Goal: Task Accomplishment & Management: Manage account settings

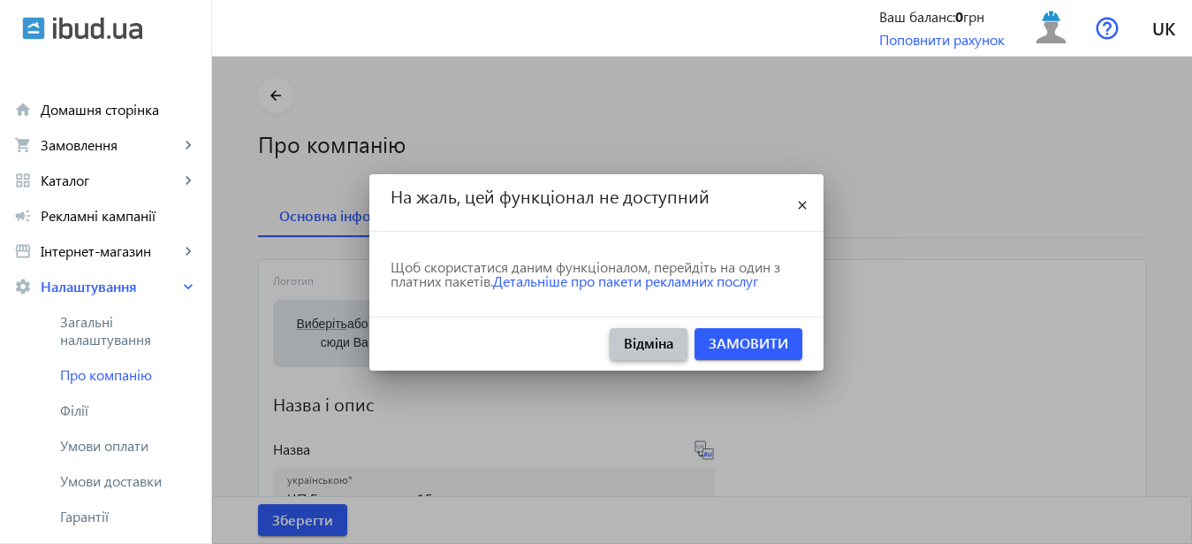
click at [640, 344] on span "Відміна" at bounding box center [648, 342] width 49 height 19
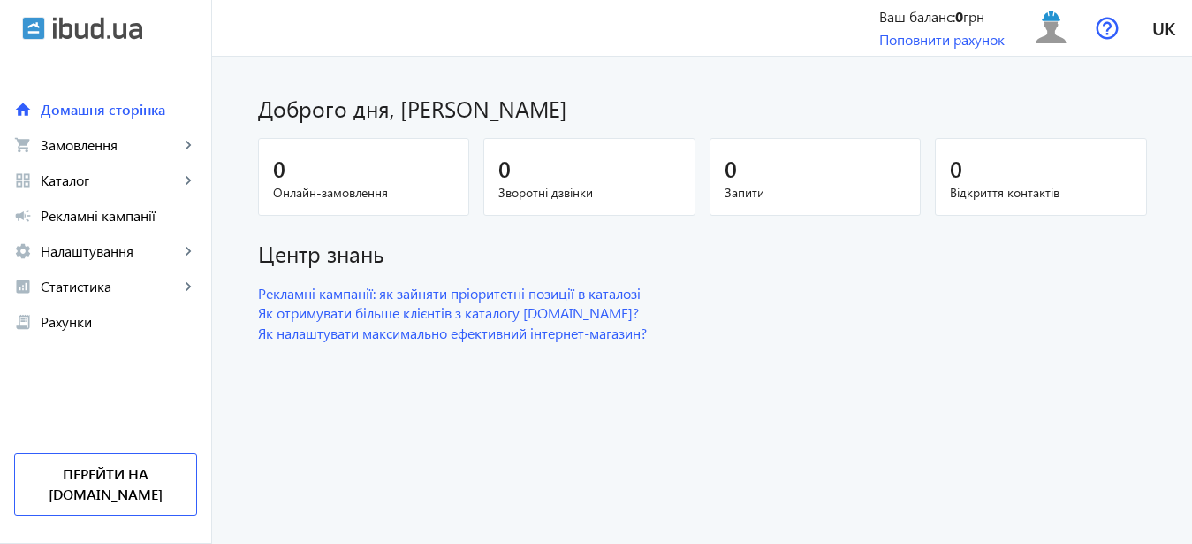
click at [807, 201] on span "Запити" at bounding box center [816, 193] width 182 height 18
click at [187, 176] on mat-icon "keyboard_arrow_right" at bounding box center [188, 180] width 18 height 18
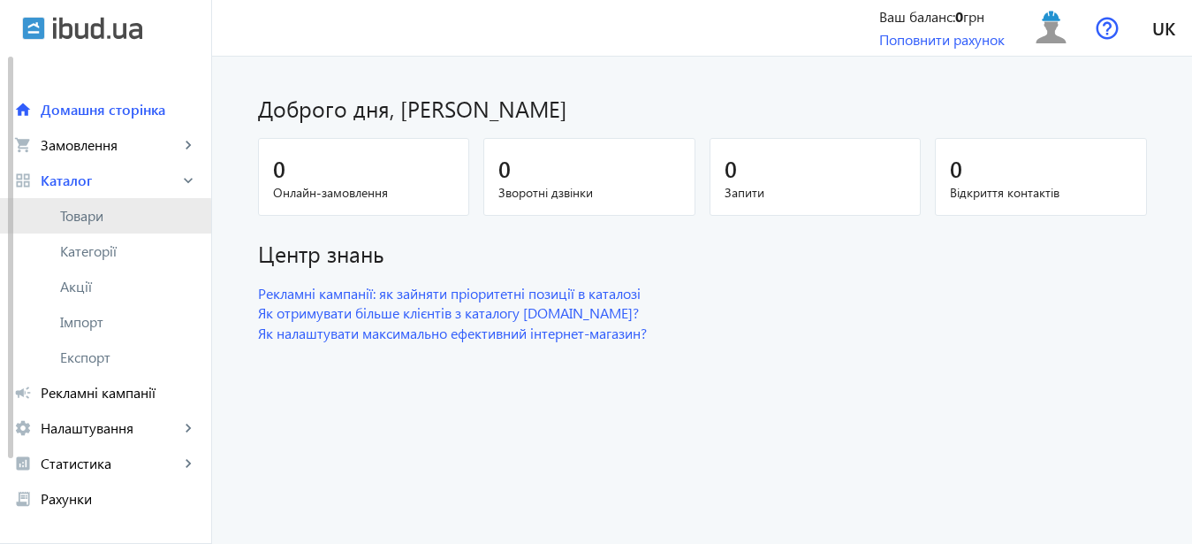
click at [104, 219] on span "Товари" at bounding box center [128, 216] width 137 height 18
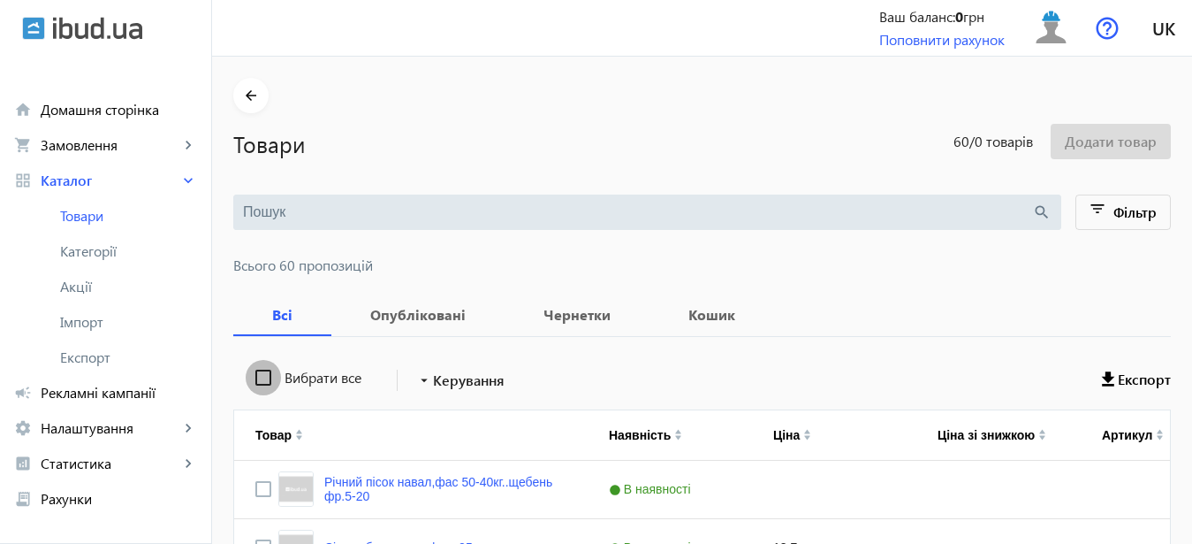
click at [254, 377] on input "Вибрати все" at bounding box center [263, 377] width 35 height 35
checkbox input "true"
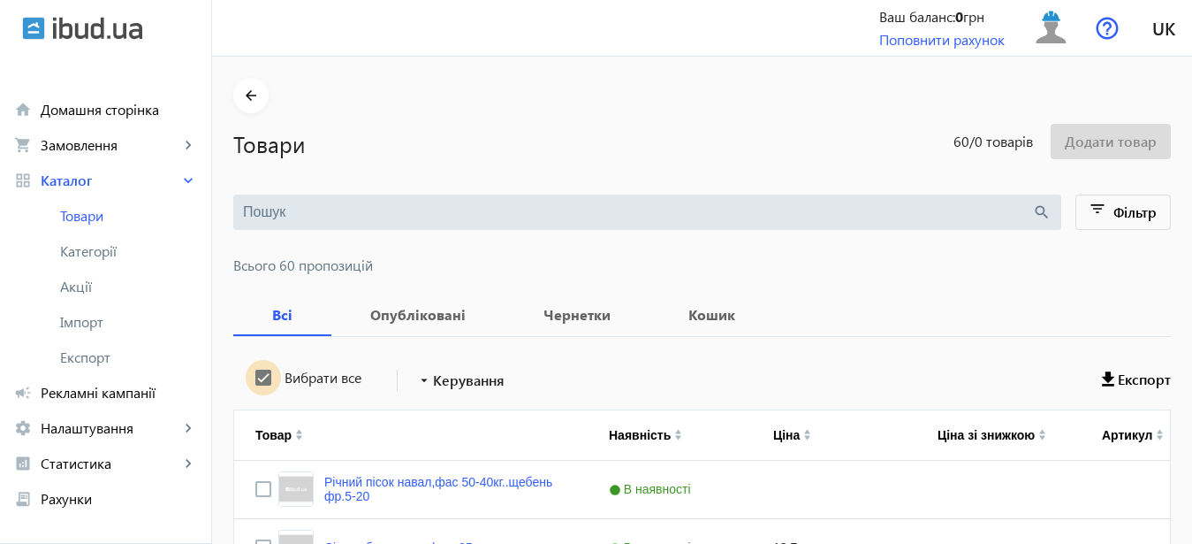
checkbox input "true"
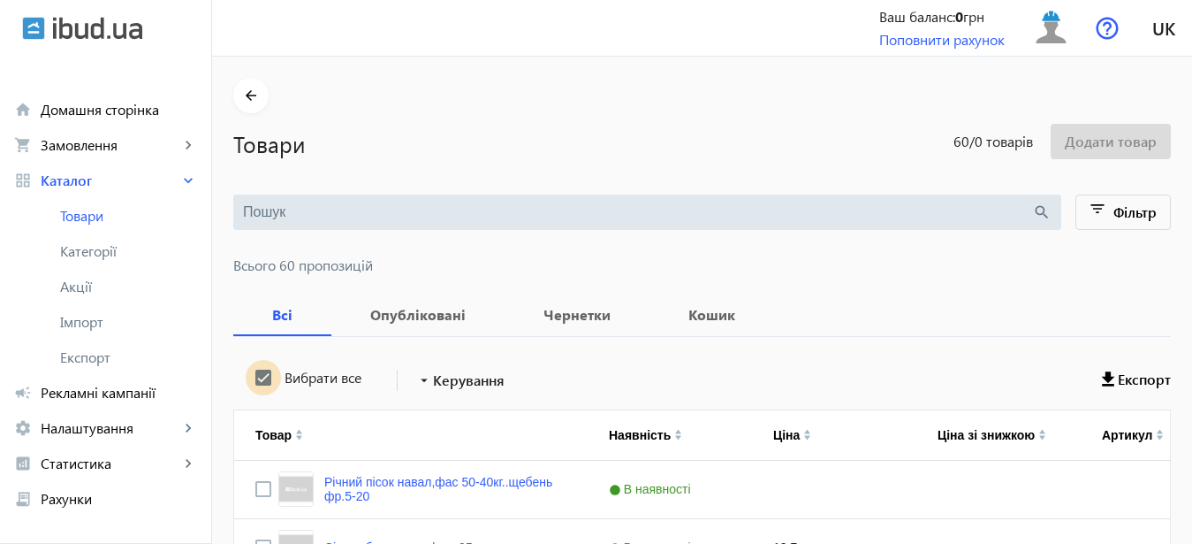
checkbox input "true"
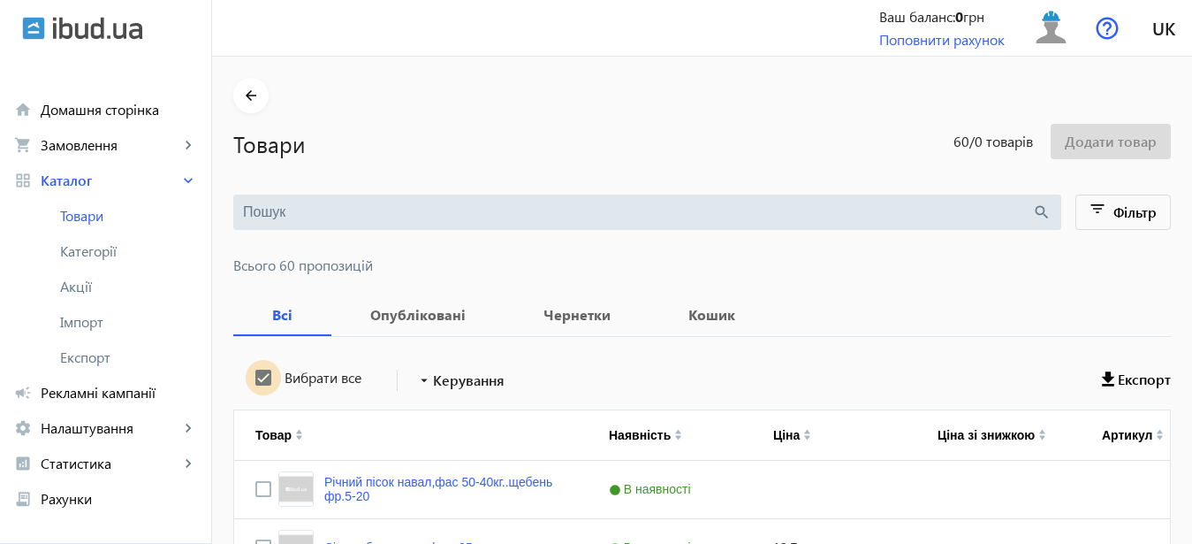
checkbox input "true"
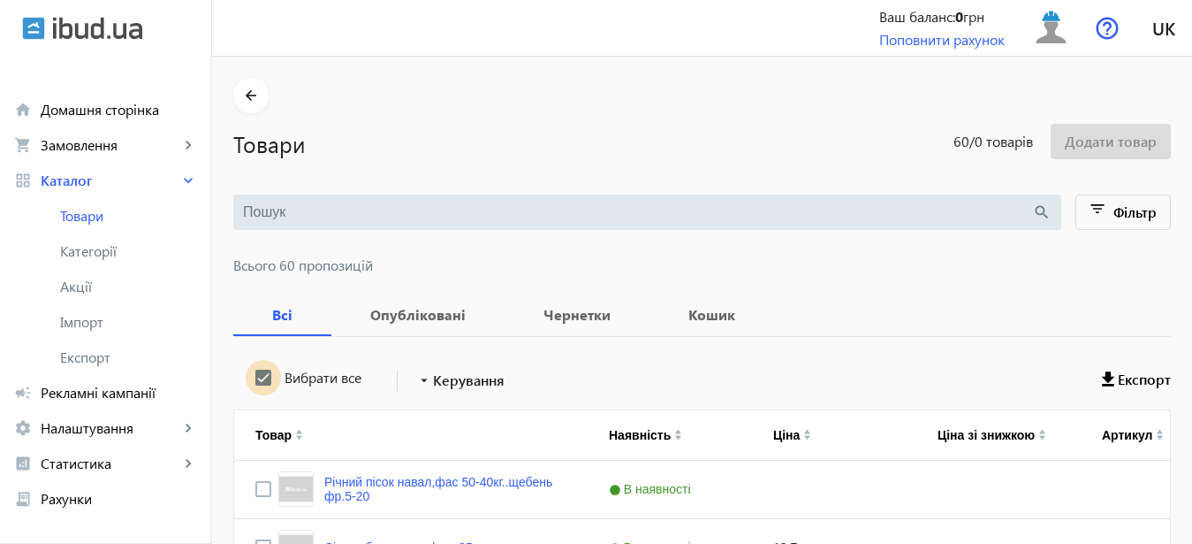
checkbox input "true"
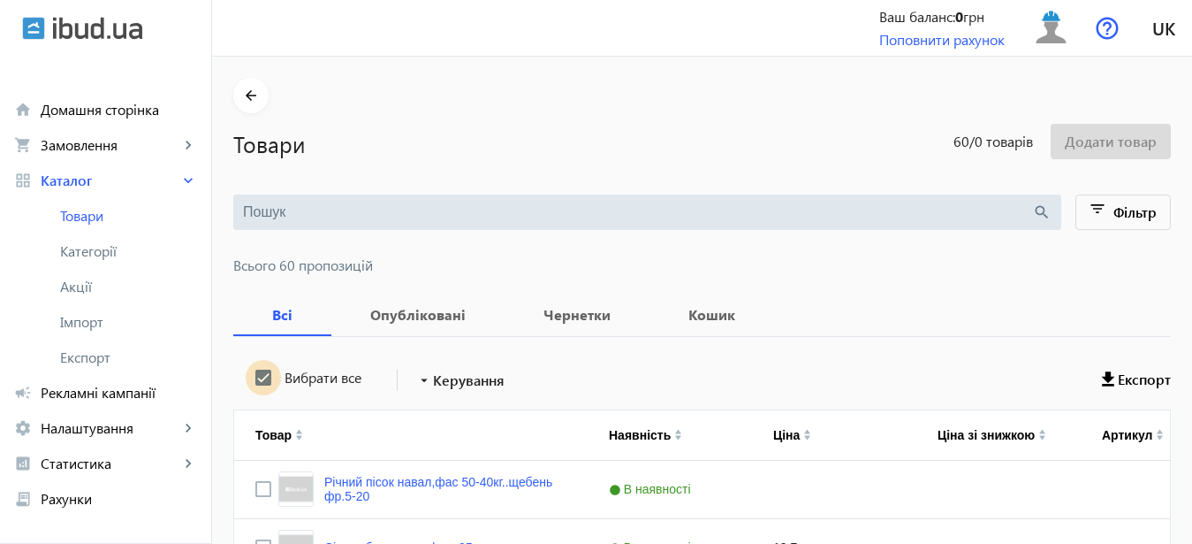
checkbox input "true"
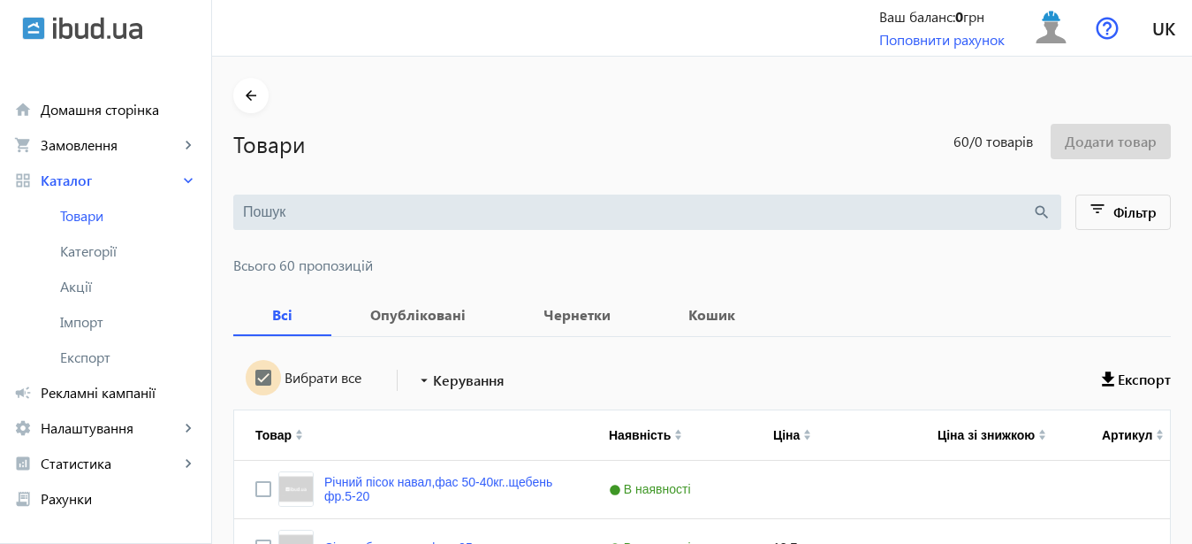
checkbox input "true"
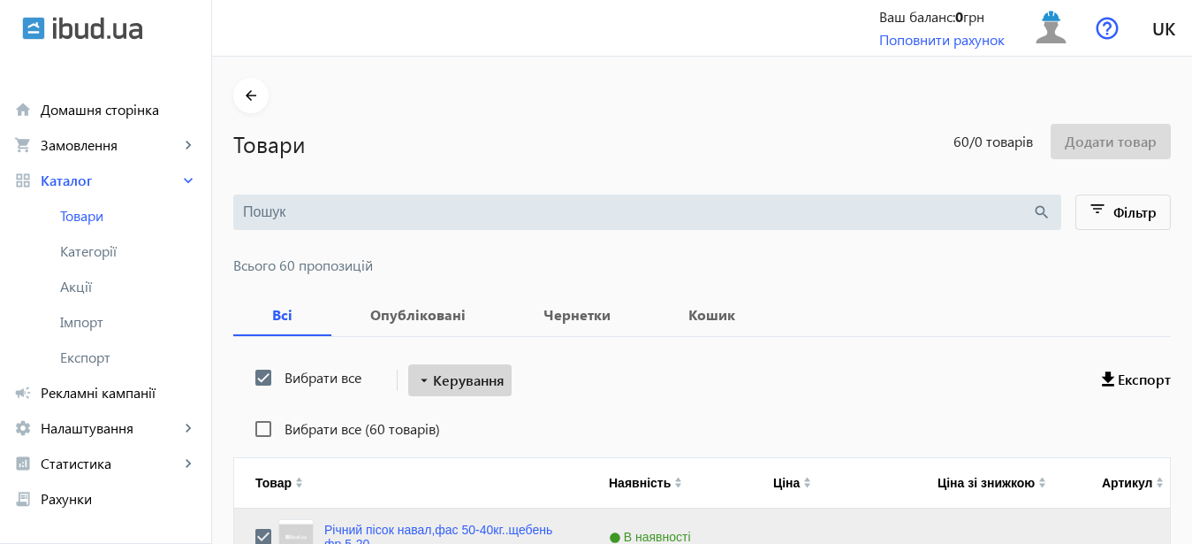
click at [484, 379] on span "Керування" at bounding box center [469, 379] width 72 height 21
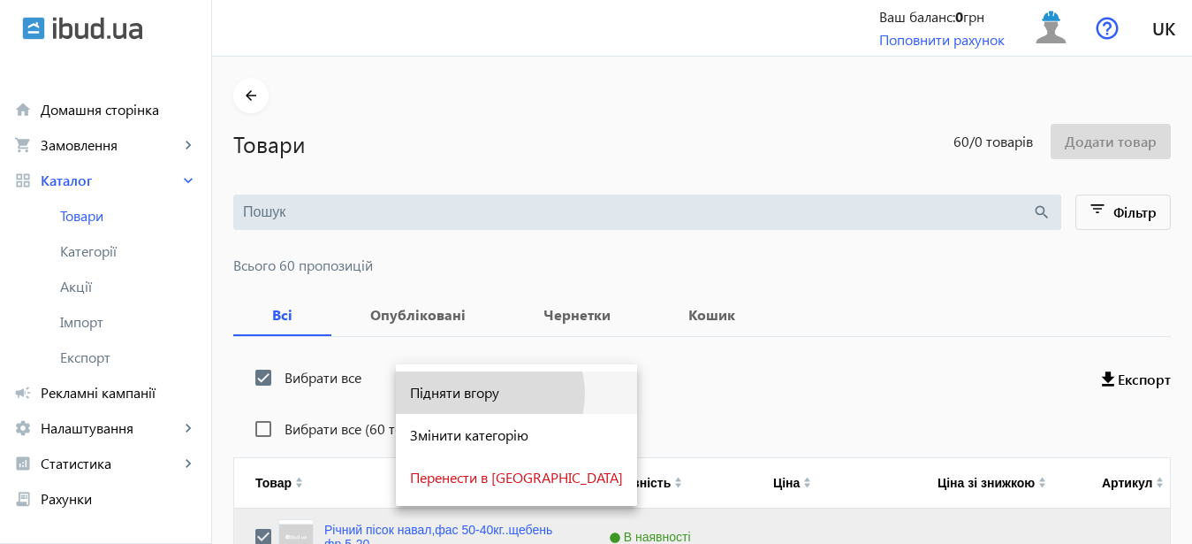
click at [489, 393] on span "Підняти вгору" at bounding box center [516, 392] width 213 height 14
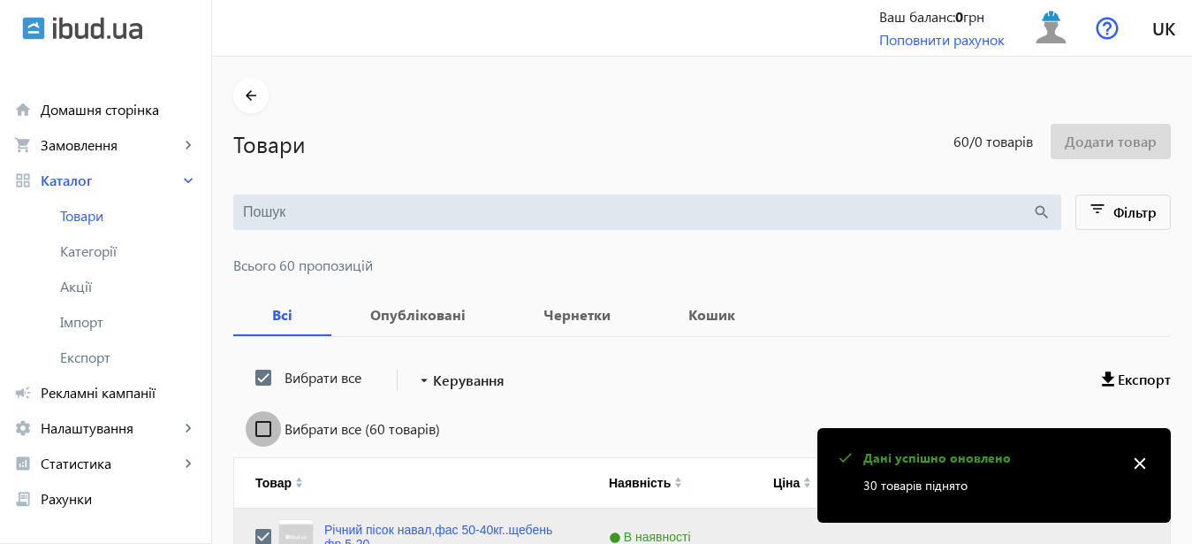
click at [252, 427] on input "Вибрати все (60 товарів)" at bounding box center [263, 428] width 35 height 35
checkbox input "true"
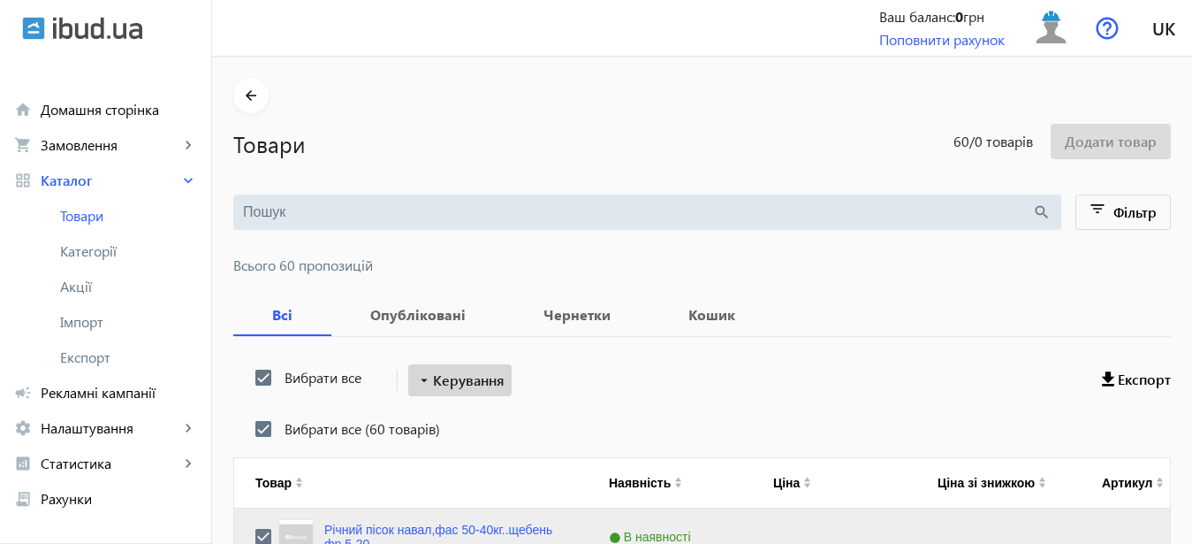
click at [493, 381] on span at bounding box center [459, 380] width 103 height 42
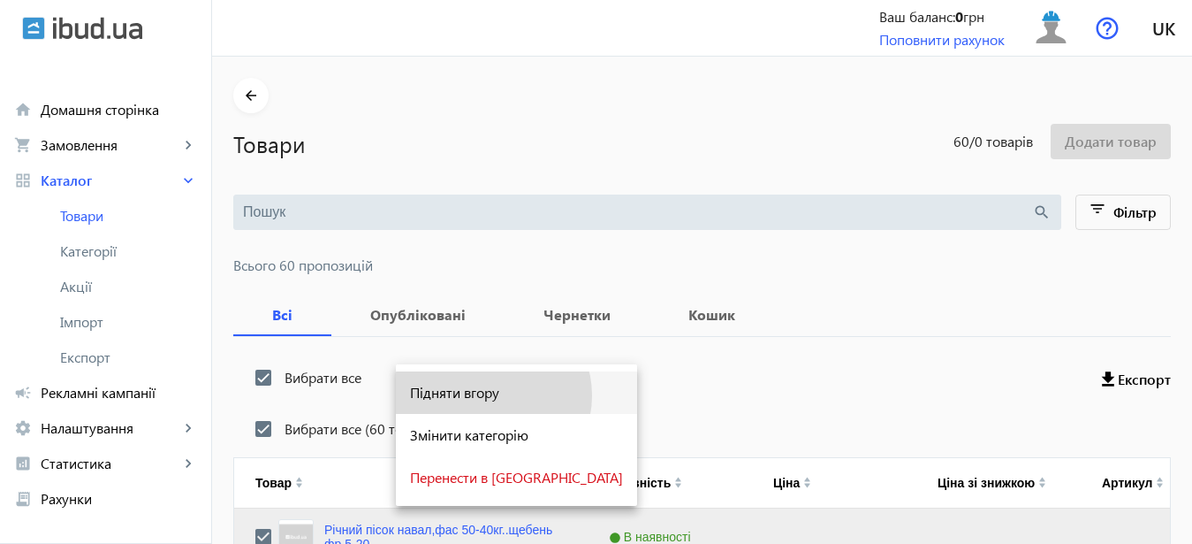
click at [492, 395] on span "Підняти вгору" at bounding box center [516, 392] width 213 height 14
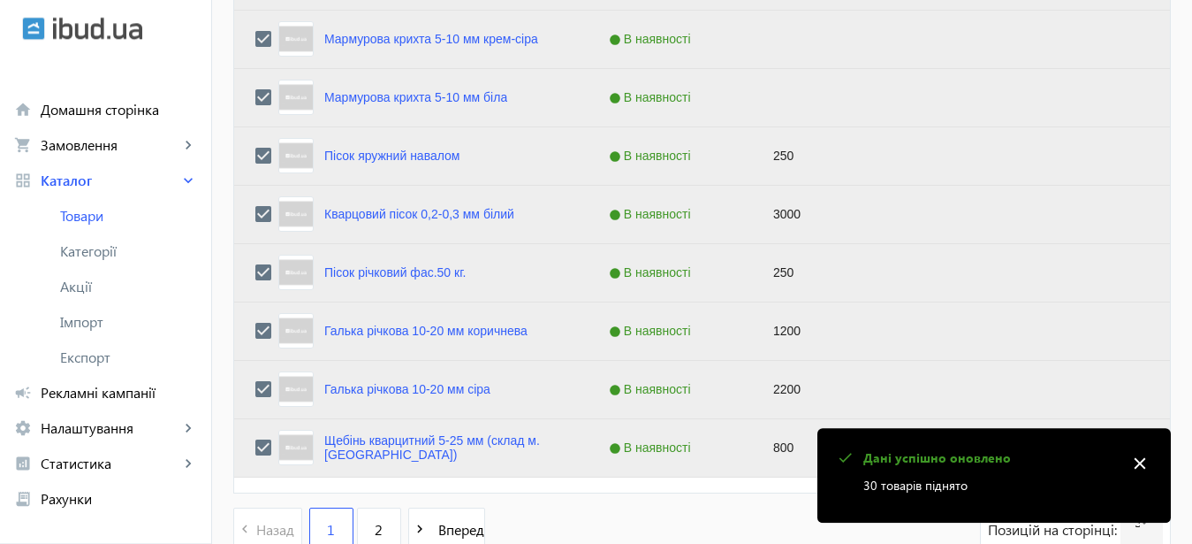
scroll to position [1803, 0]
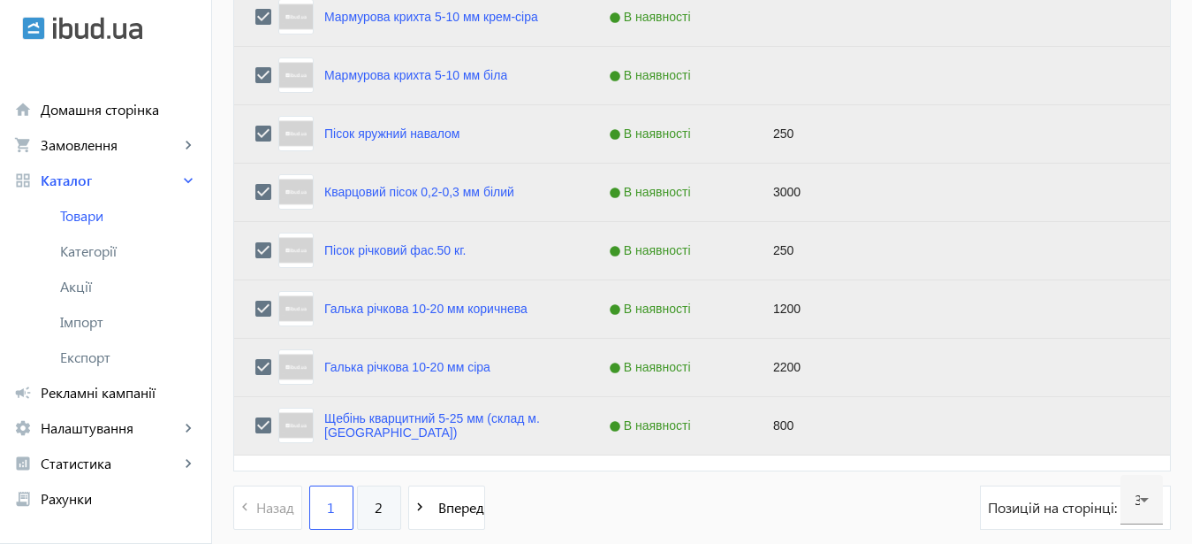
click at [375, 506] on span "2" at bounding box center [379, 507] width 8 height 19
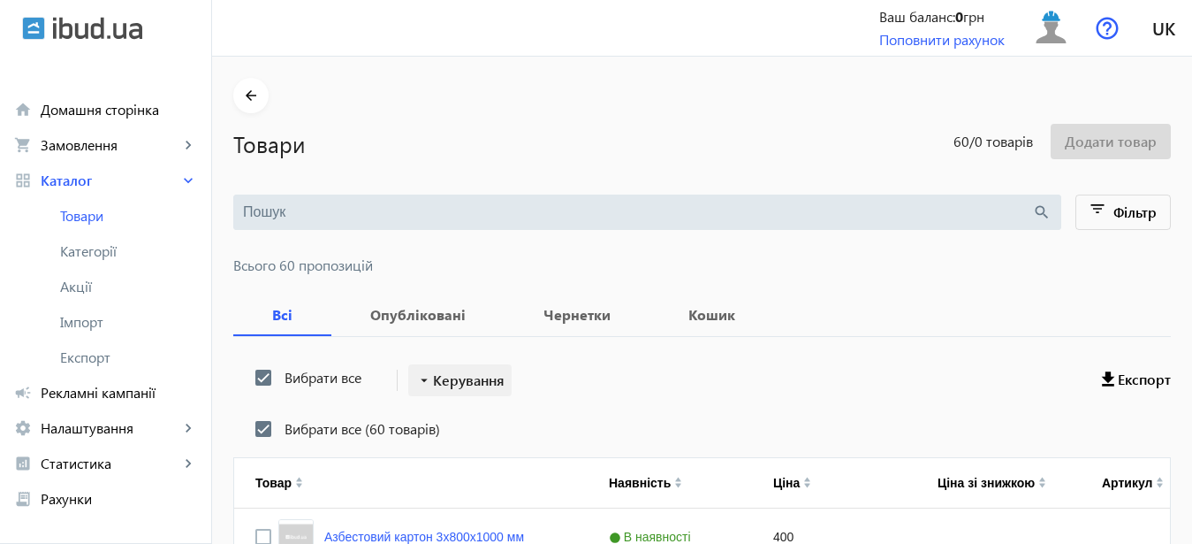
click at [477, 374] on span "Керування" at bounding box center [469, 379] width 72 height 21
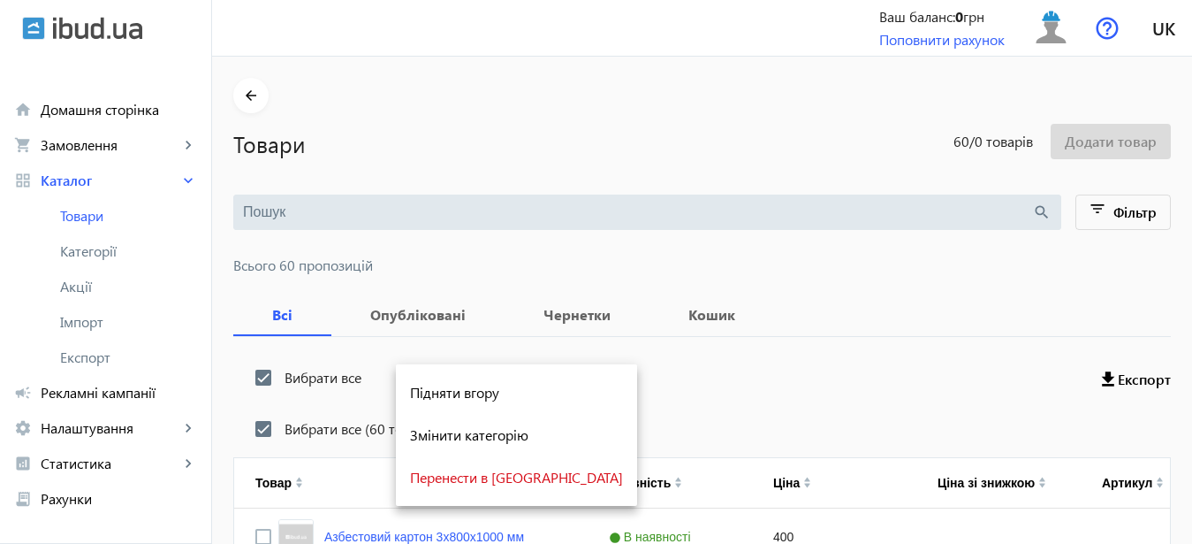
click at [251, 425] on div at bounding box center [596, 272] width 1192 height 544
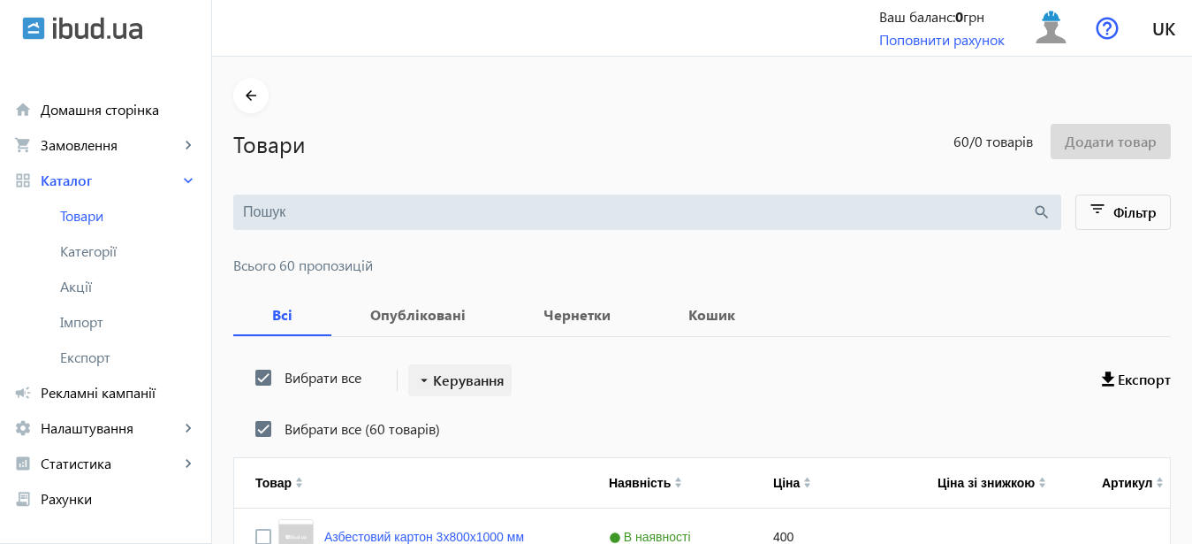
click at [475, 382] on span "Керування" at bounding box center [469, 379] width 72 height 21
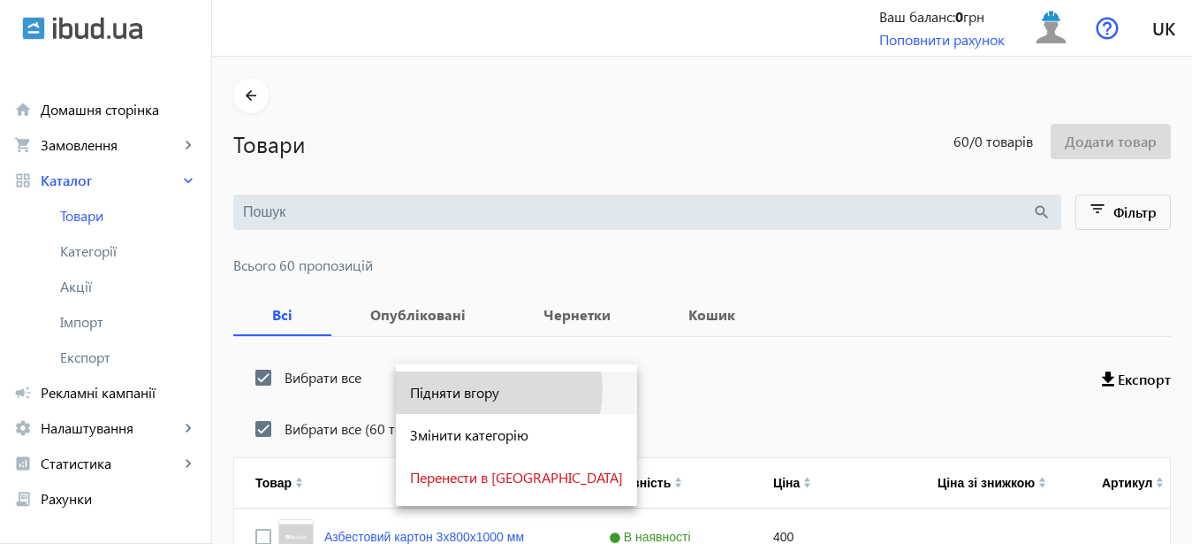
click at [498, 389] on span "Підняти вгору" at bounding box center [516, 392] width 213 height 14
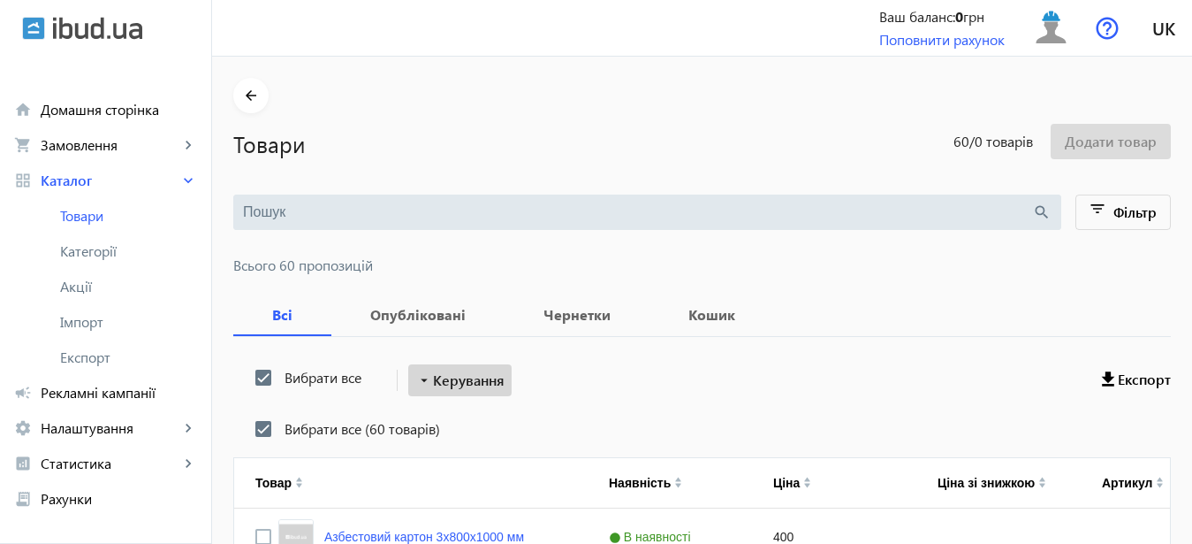
click at [475, 383] on span "Керування" at bounding box center [469, 379] width 72 height 21
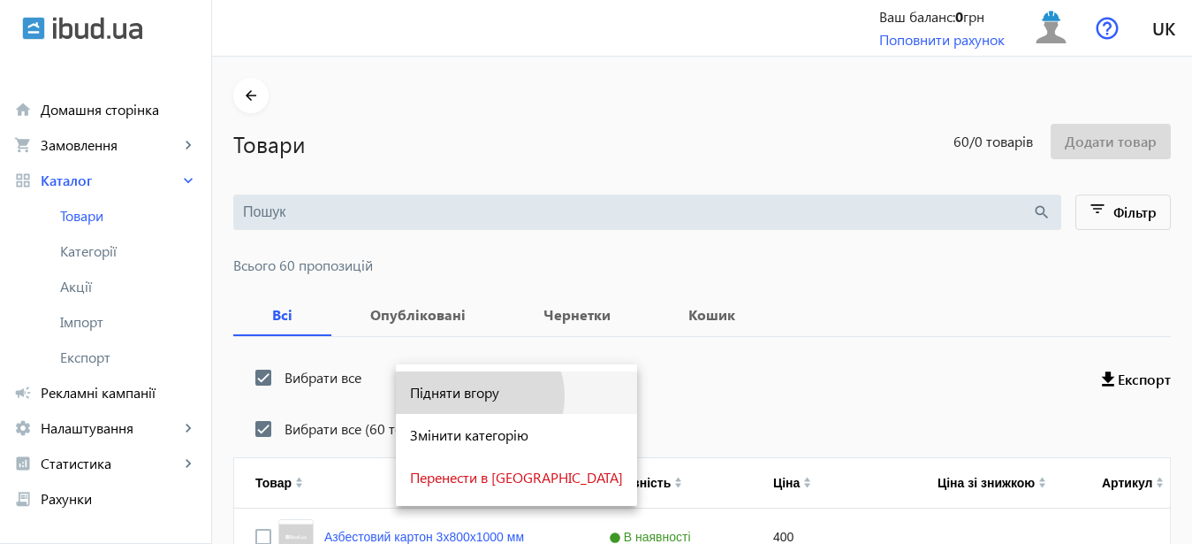
click at [479, 396] on span "Підняти вгору" at bounding box center [516, 392] width 213 height 14
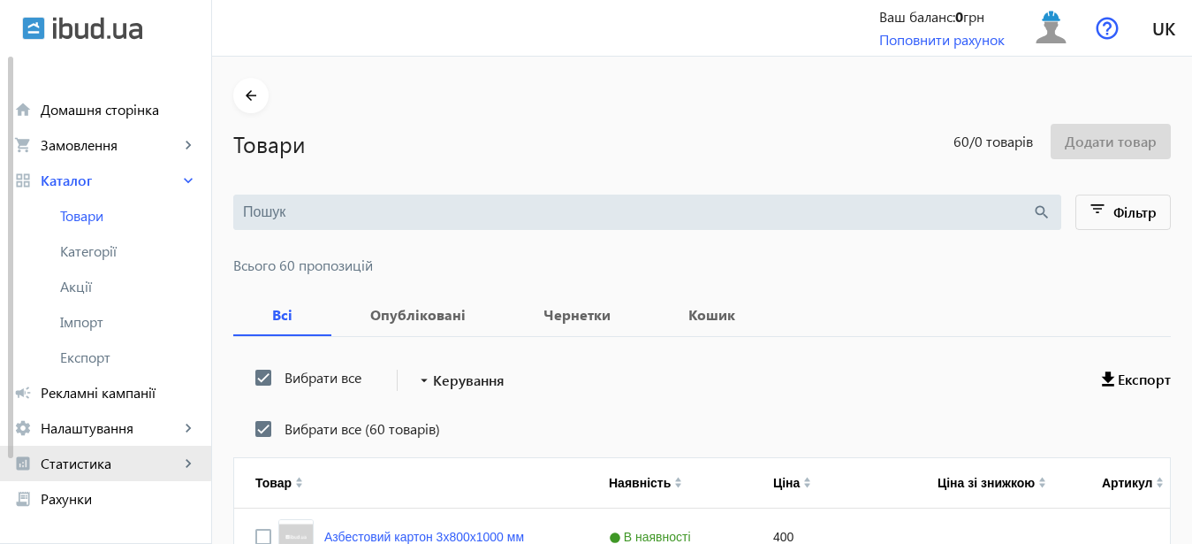
click at [95, 460] on span "Статистика" at bounding box center [110, 463] width 139 height 18
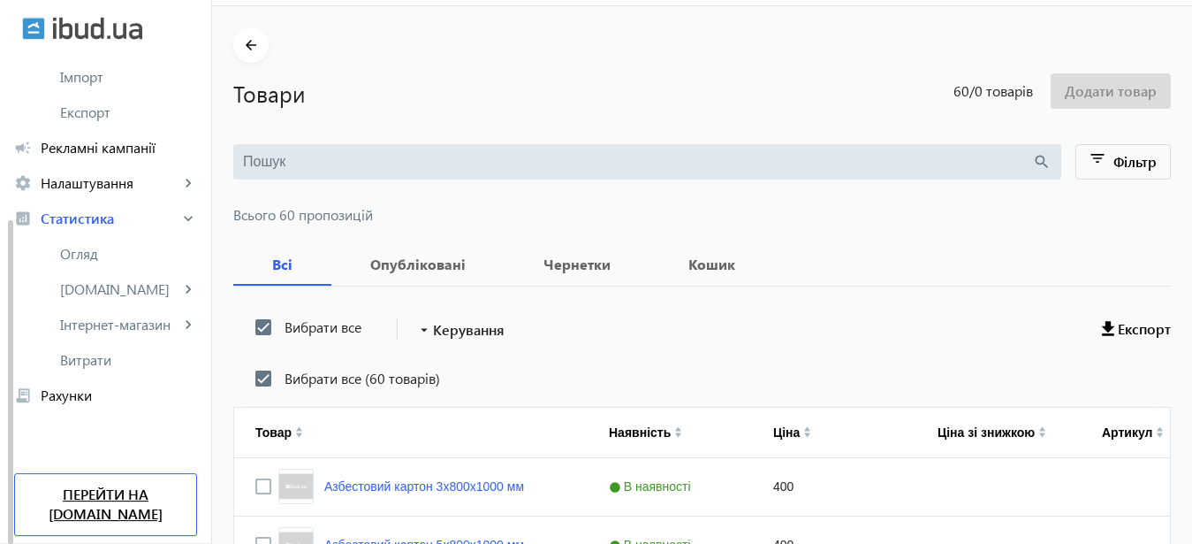
scroll to position [90, 0]
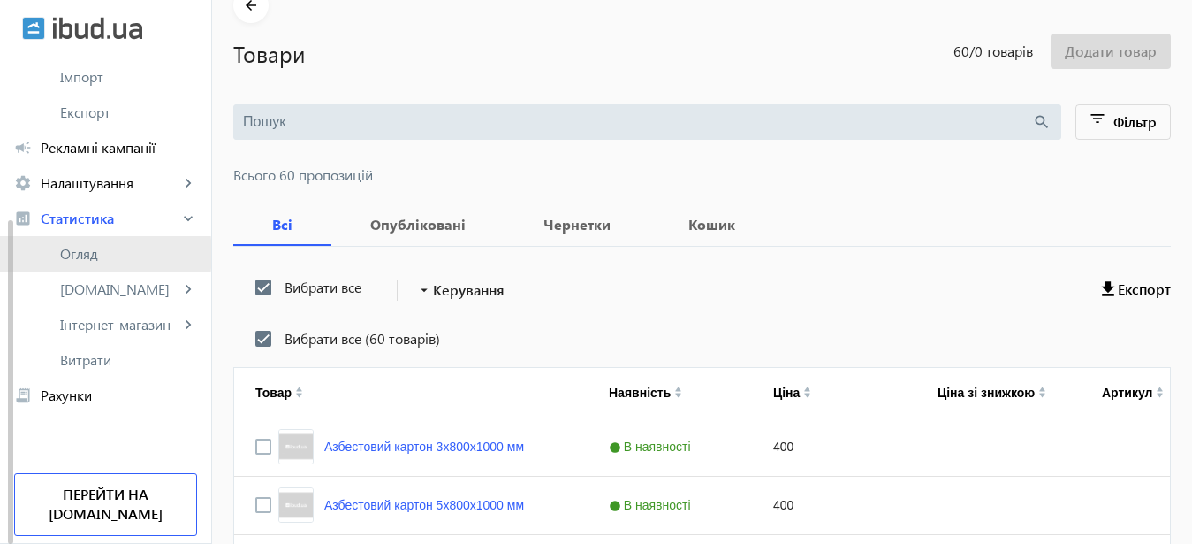
click at [90, 254] on span "Огляд" at bounding box center [128, 254] width 137 height 18
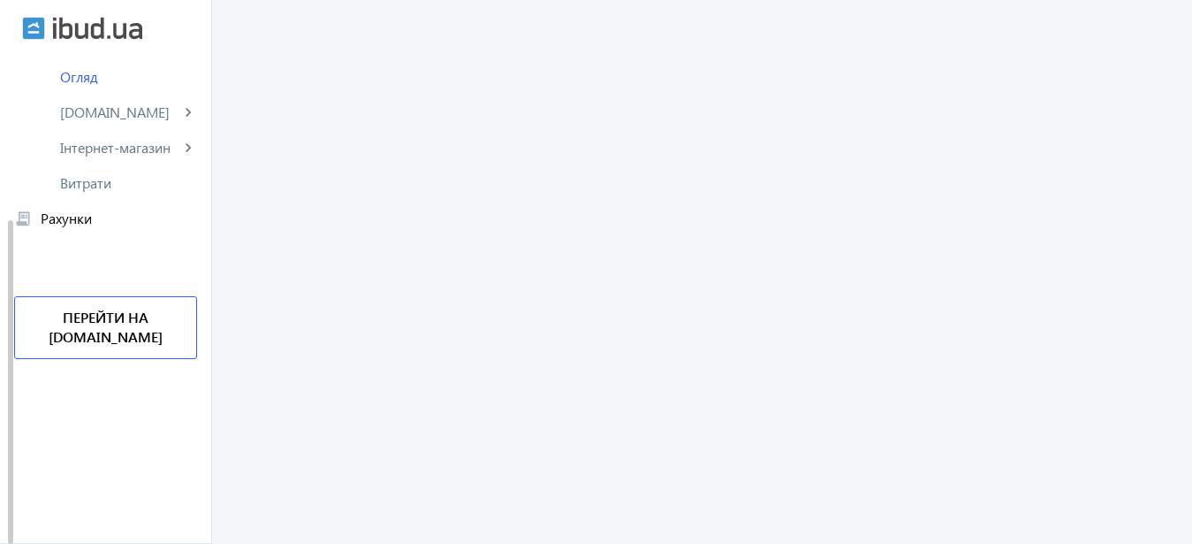
click at [187, 287] on navbar-vertical-actions "Ваш баланс: 0 грн Поповнити рахунок Перейти на ibud.ua" at bounding box center [105, 311] width 211 height 151
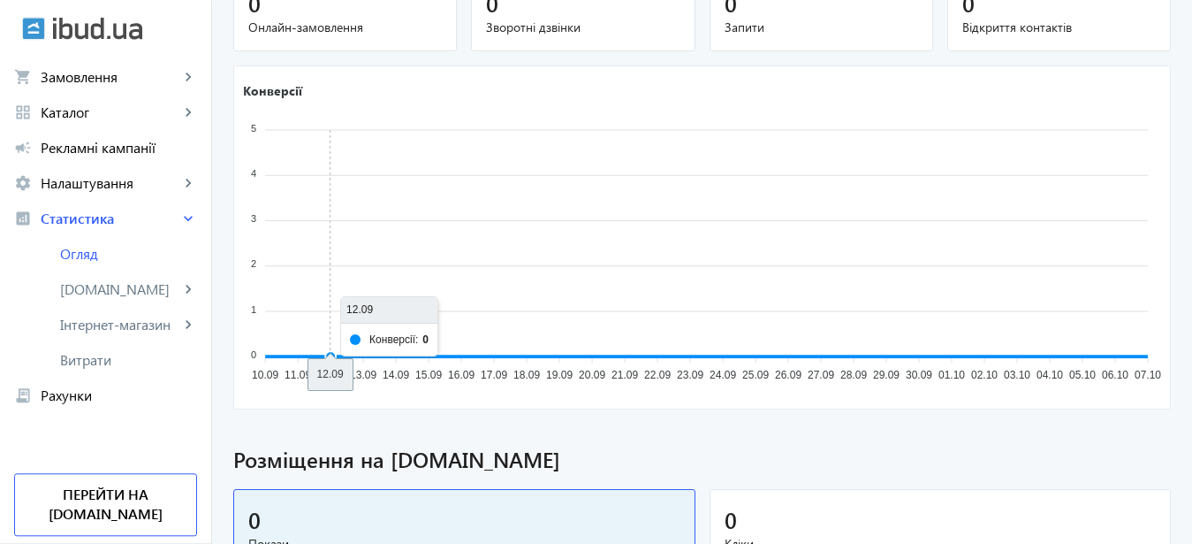
scroll to position [180, 0]
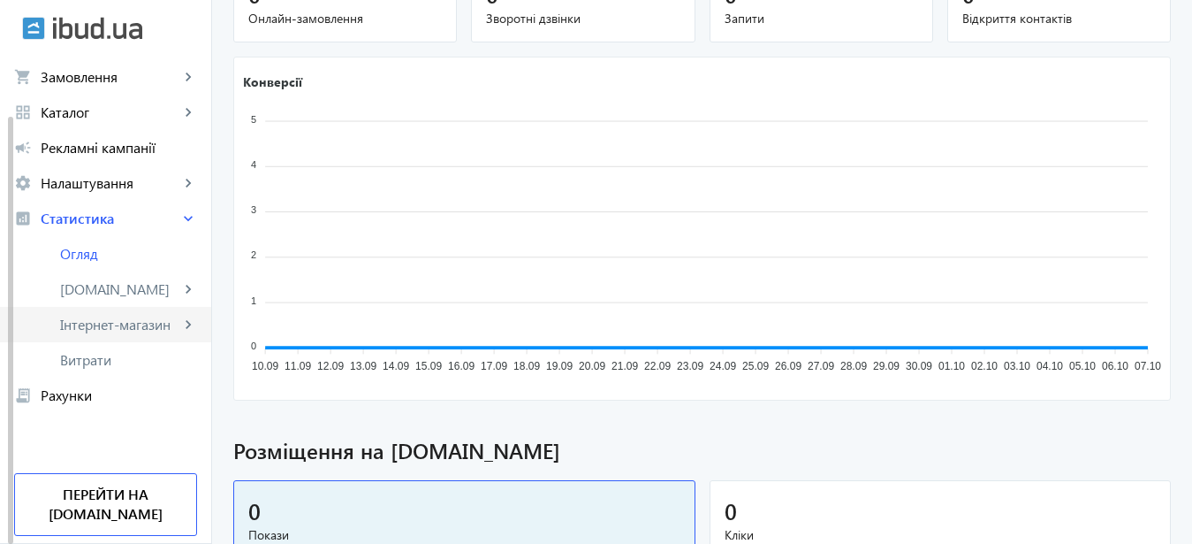
click at [118, 326] on span "Інтернет-магазин" at bounding box center [119, 325] width 119 height 18
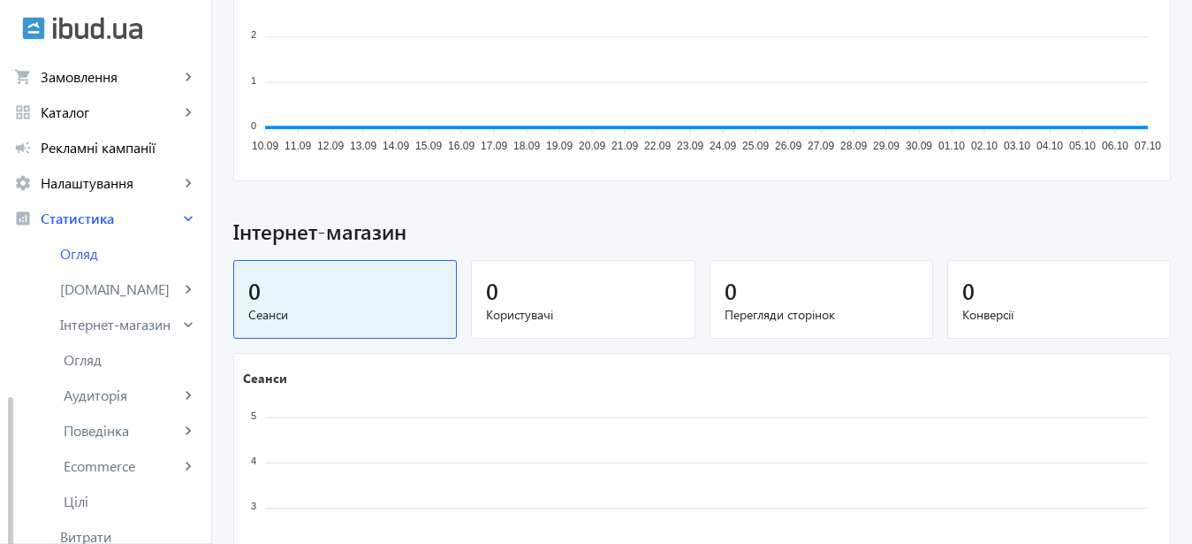
scroll to position [245, 0]
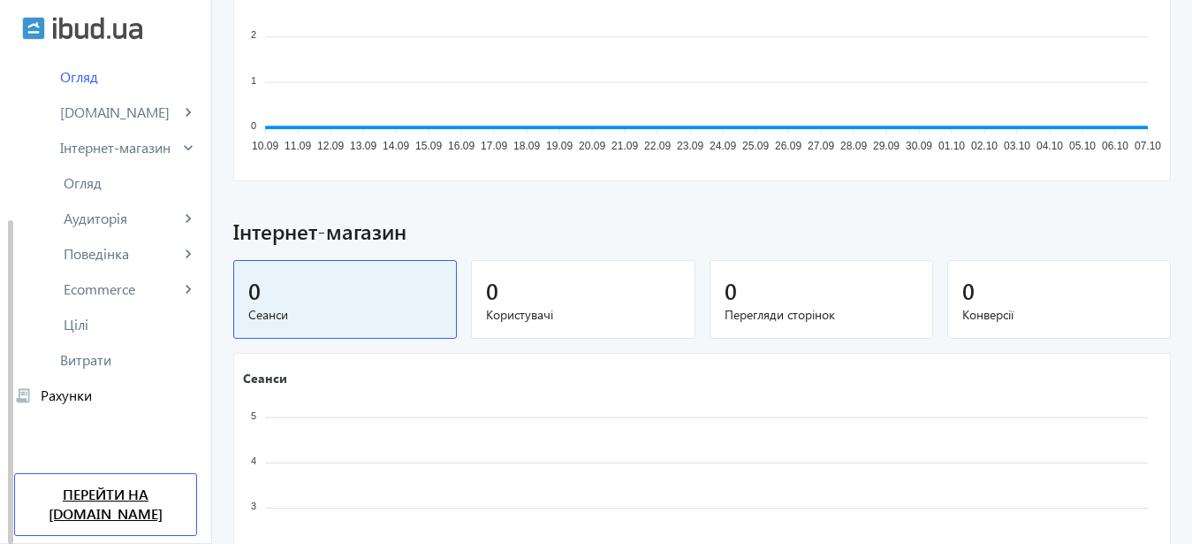
click at [134, 498] on link "Перейти на [DOMAIN_NAME]" at bounding box center [105, 504] width 183 height 63
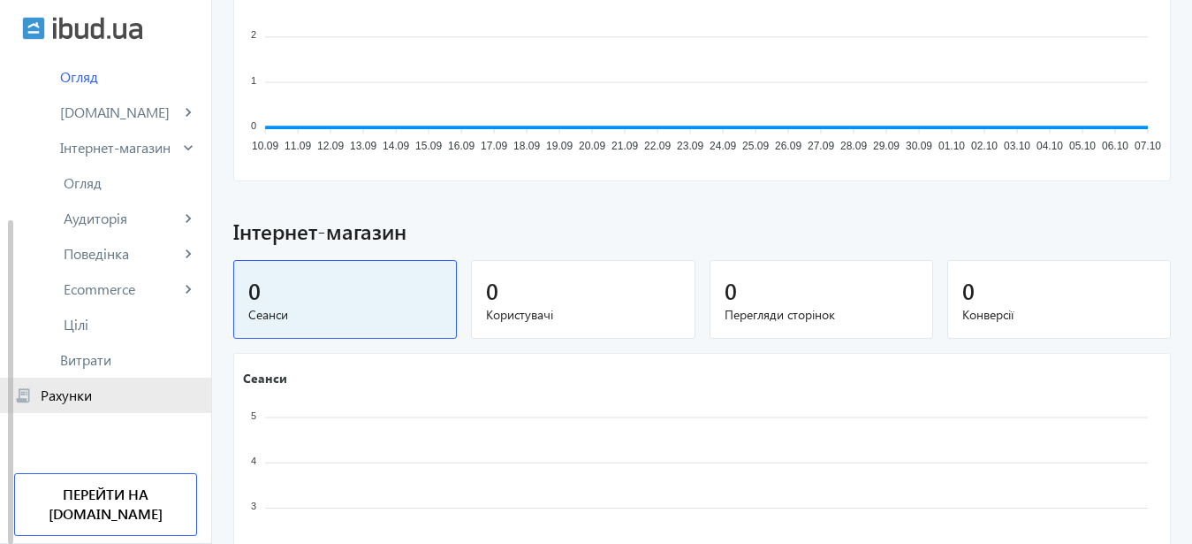
click at [81, 396] on span "Рахунки" at bounding box center [119, 395] width 156 height 18
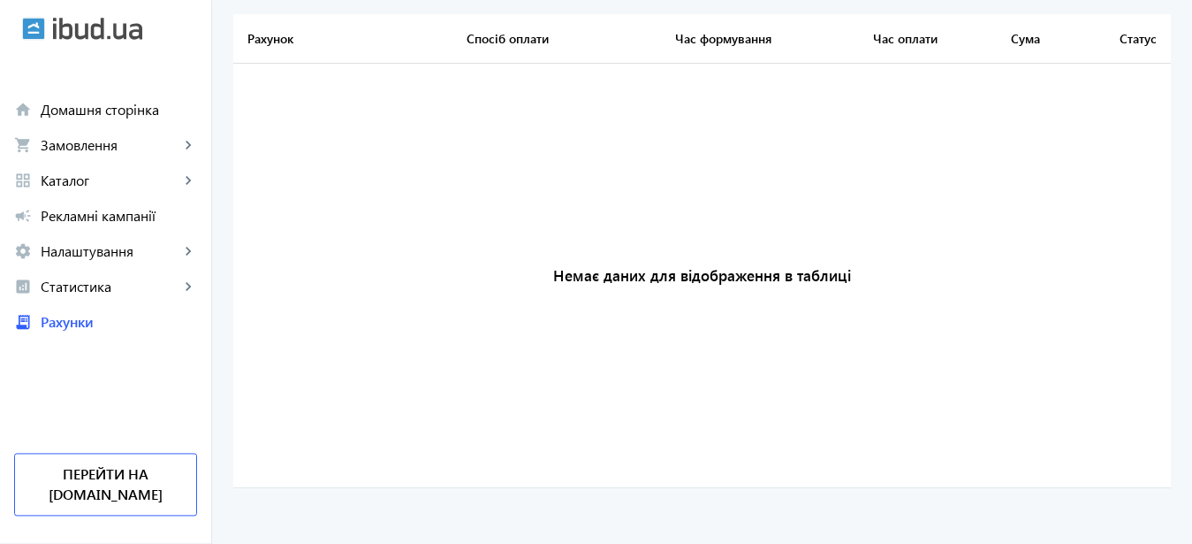
scroll to position [120, 0]
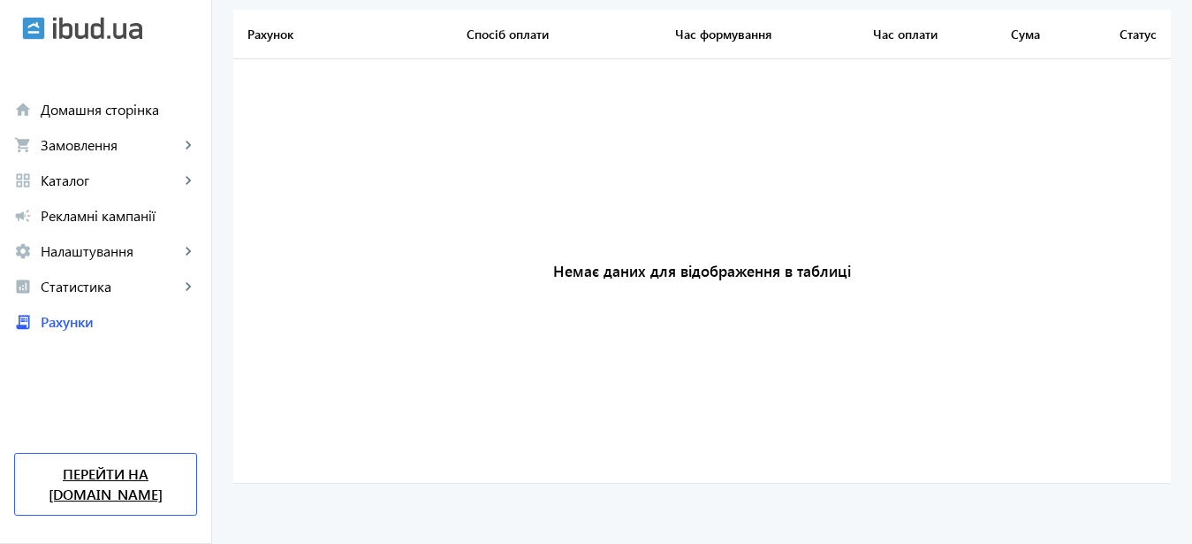
click at [128, 491] on link "Перейти на [DOMAIN_NAME]" at bounding box center [105, 484] width 183 height 63
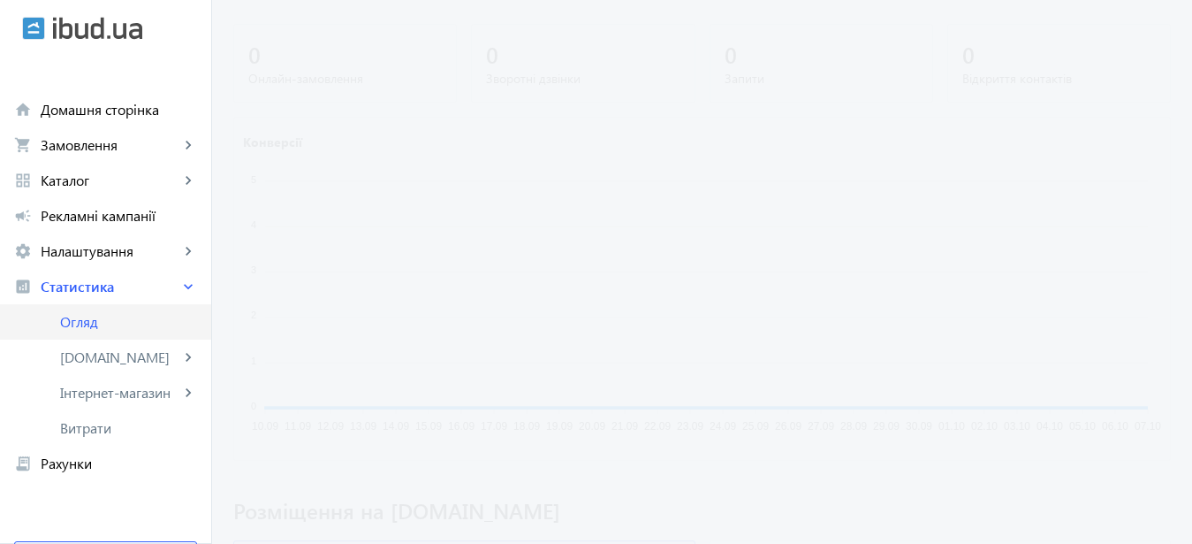
scroll to position [916, 0]
